Goal: Task Accomplishment & Management: Manage account settings

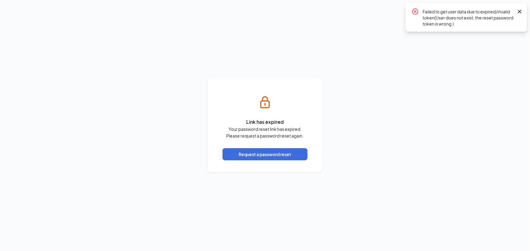
click at [519, 9] on icon "Cross" at bounding box center [519, 11] width 7 height 7
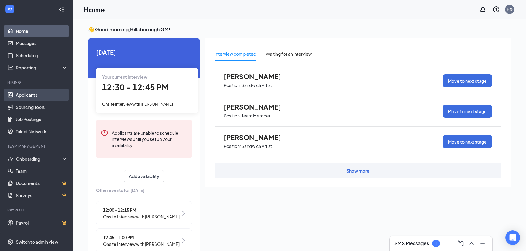
click at [31, 95] on link "Applicants" at bounding box center [42, 95] width 52 height 12
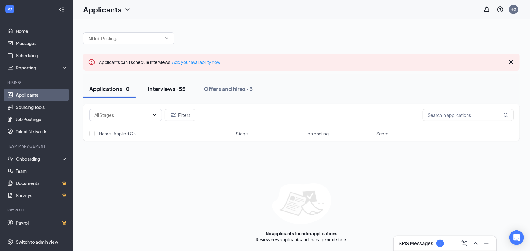
click at [180, 90] on div "Interviews · 55" at bounding box center [167, 89] width 38 height 8
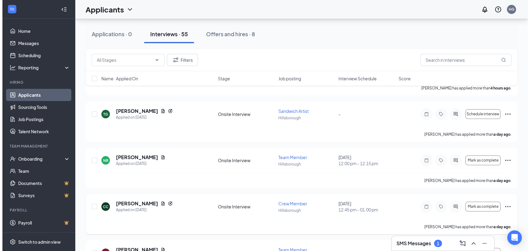
scroll to position [91, 0]
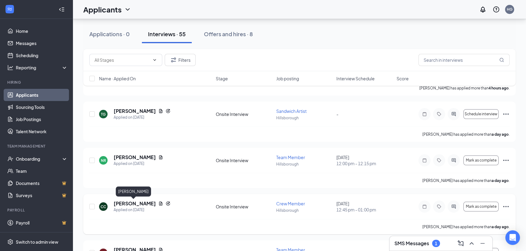
click at [123, 203] on h5 "[PERSON_NAME]" at bounding box center [135, 203] width 42 height 7
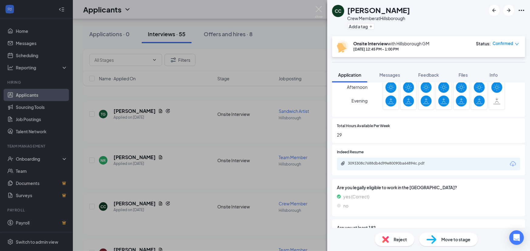
scroll to position [182, 0]
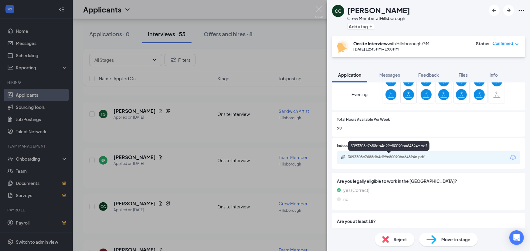
click at [404, 158] on div "3093308c7688db4d99e80090ba64894c.pdf" at bounding box center [390, 156] width 85 height 5
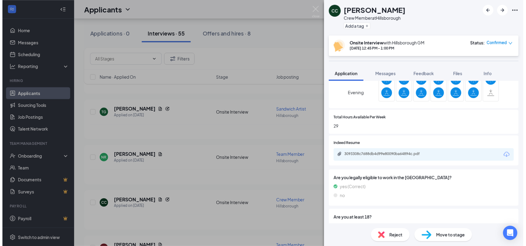
scroll to position [30, 0]
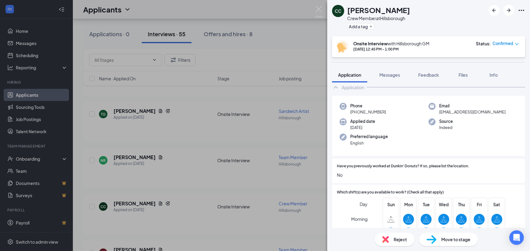
click at [270, 161] on div "CC CEDRIA CONEY Crew Member at Hillsborough Add a tag Onsite Interview with Hil…" at bounding box center [265, 125] width 530 height 251
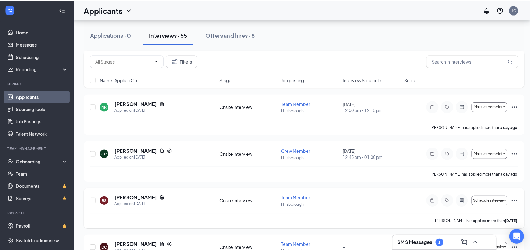
scroll to position [152, 0]
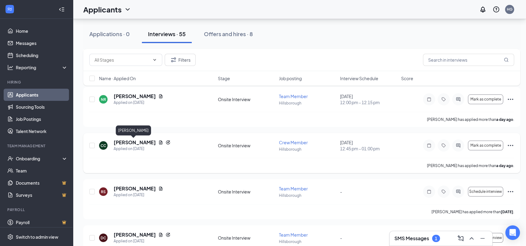
click at [131, 139] on h5 "[PERSON_NAME]" at bounding box center [135, 142] width 42 height 7
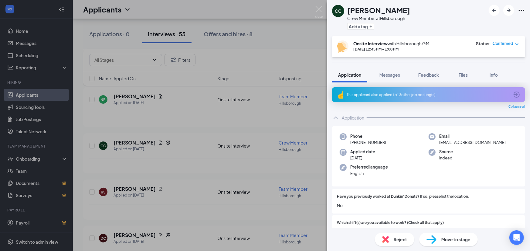
click at [519, 11] on icon "Ellipses" at bounding box center [521, 10] width 7 height 7
click at [503, 24] on link "View full application" at bounding box center [489, 24] width 66 height 6
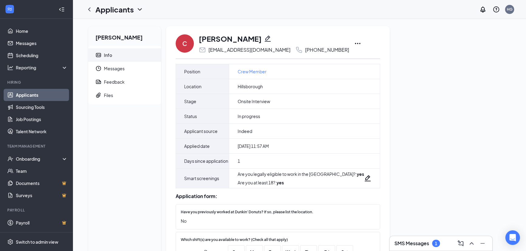
click at [343, 44] on div "C [PERSON_NAME] [EMAIL_ADDRESS][DOMAIN_NAME] [PHONE_NUMBER] Position Crew Membe…" at bounding box center [278, 186] width 224 height 321
click at [354, 44] on icon "Ellipses" at bounding box center [357, 43] width 7 height 7
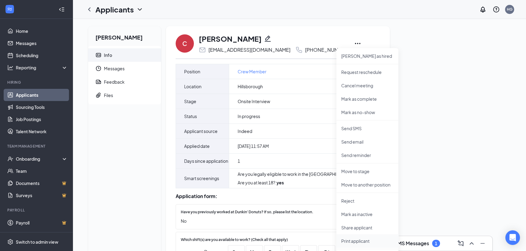
click at [369, 238] on p "Print applicant" at bounding box center [367, 241] width 52 height 6
